Goal: Information Seeking & Learning: Learn about a topic

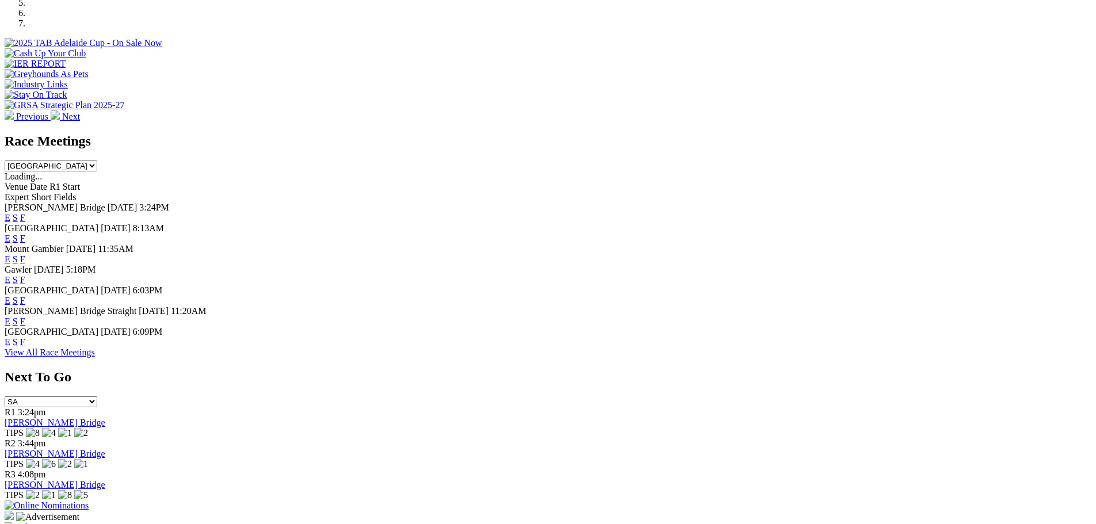
scroll to position [403, 0]
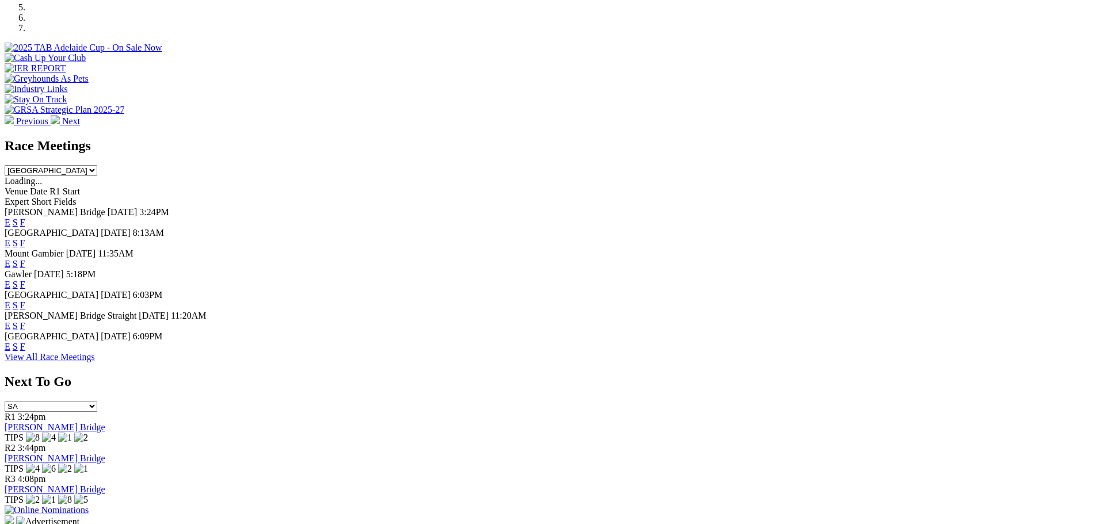
click at [25, 280] on link "F" at bounding box center [22, 285] width 5 height 10
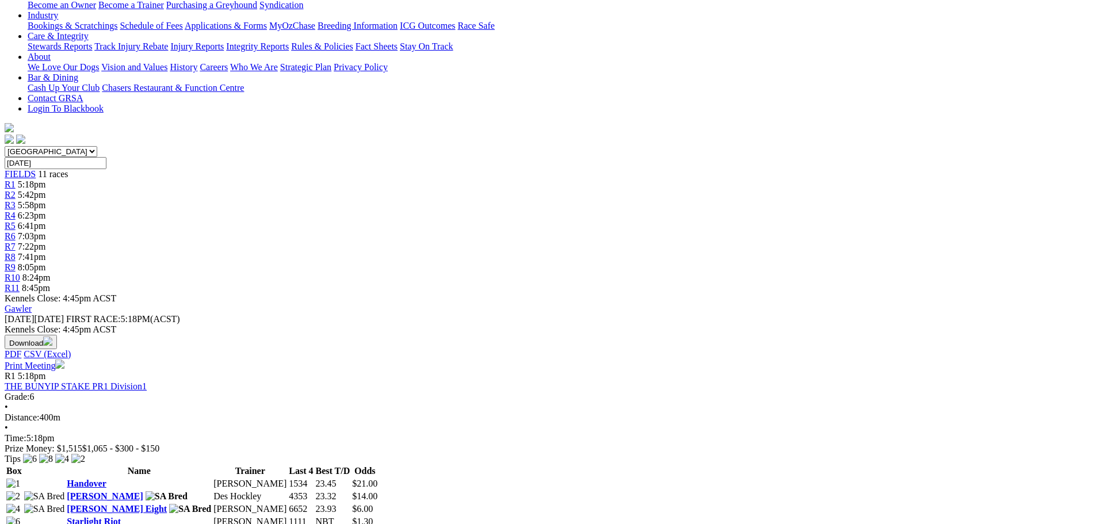
scroll to position [230, 0]
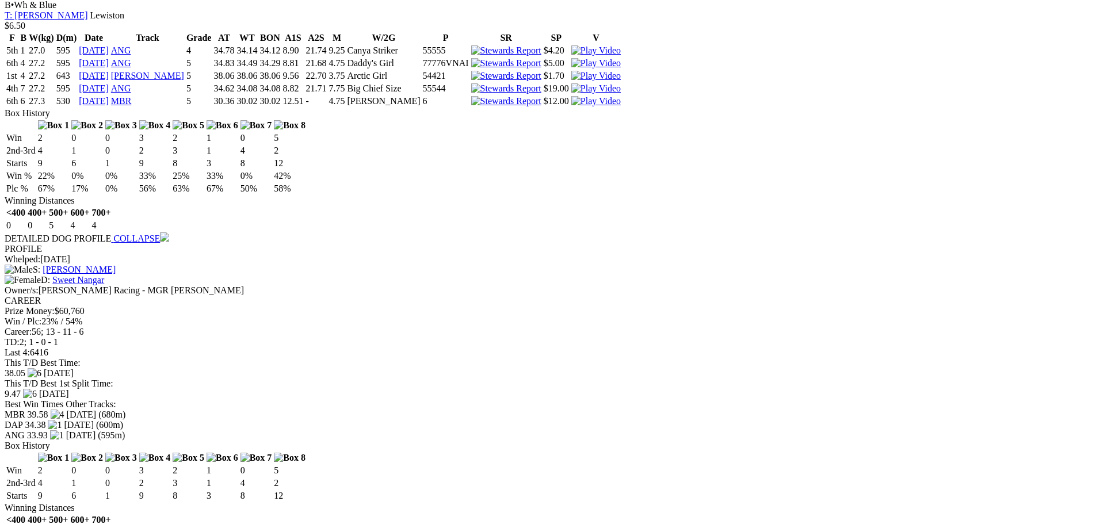
scroll to position [1266, 0]
